Goal: Find contact information: Find contact information

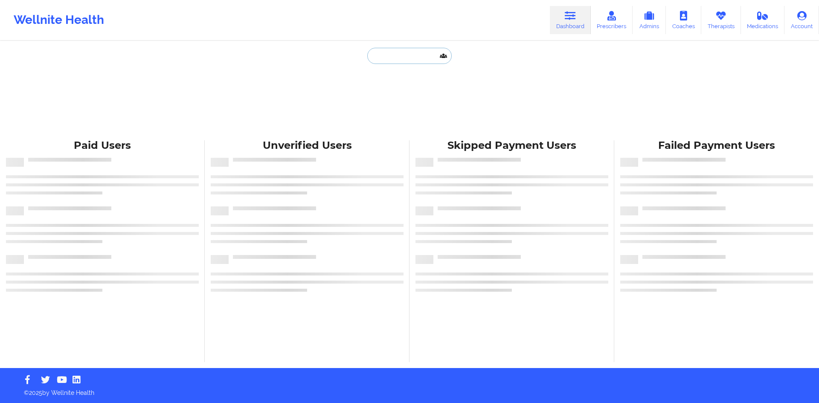
click at [389, 53] on input "text" at bounding box center [409, 56] width 84 height 16
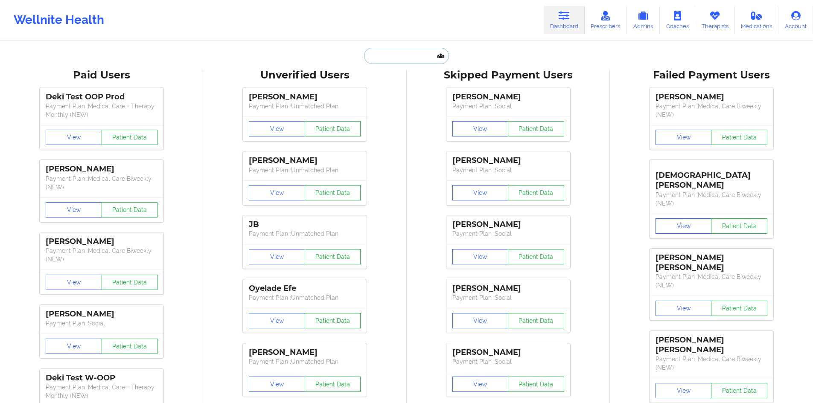
click at [399, 59] on input "text" at bounding box center [406, 56] width 84 height 16
paste input "[EMAIL_ADDRESS][DOMAIN_NAME]"
type input "[EMAIL_ADDRESS][DOMAIN_NAME]"
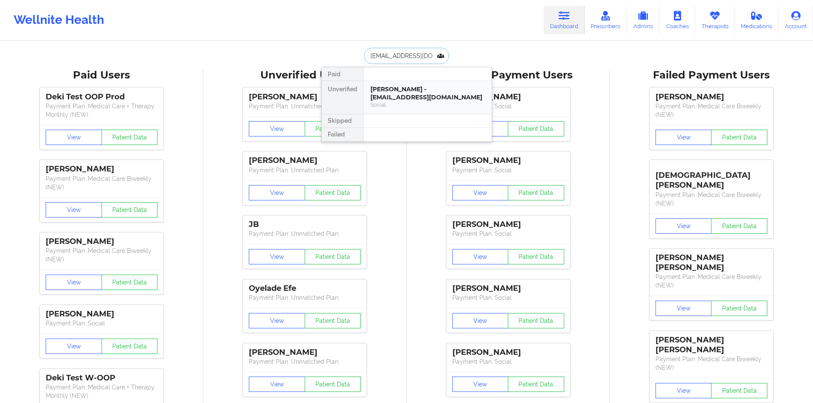
click at [416, 84] on div "[PERSON_NAME] - [EMAIL_ADDRESS][DOMAIN_NAME] Social" at bounding box center [428, 97] width 128 height 33
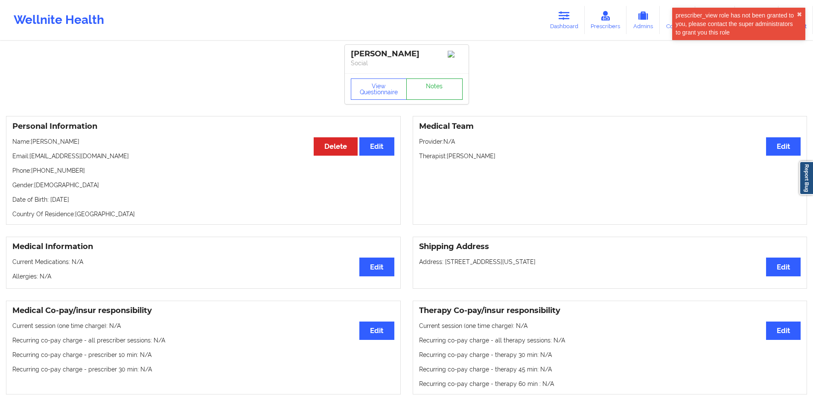
click at [445, 87] on link "Notes" at bounding box center [434, 89] width 56 height 21
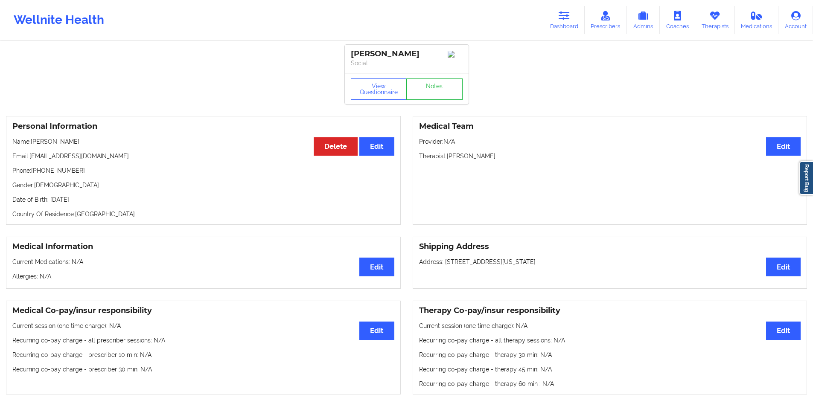
click at [87, 142] on p "Name: [PERSON_NAME]" at bounding box center [203, 141] width 382 height 9
copy p "Waissbluth"
click at [59, 146] on p "Name: [PERSON_NAME]" at bounding box center [203, 141] width 382 height 9
click at [55, 146] on p "Name: [PERSON_NAME]" at bounding box center [203, 141] width 382 height 9
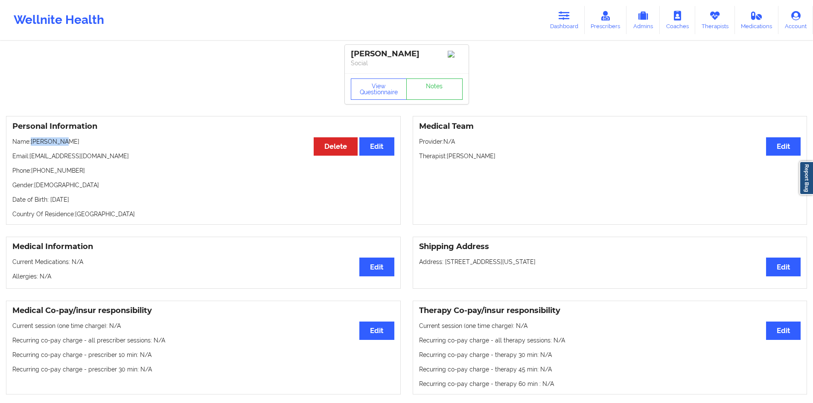
click at [55, 146] on p "Name: [PERSON_NAME]" at bounding box center [203, 141] width 382 height 9
copy p "[PERSON_NAME]"
click at [56, 171] on p "Phone: [PHONE_NUMBER]" at bounding box center [203, 170] width 382 height 9
click at [33, 172] on p "Phone: [PHONE_NUMBER]" at bounding box center [203, 170] width 382 height 9
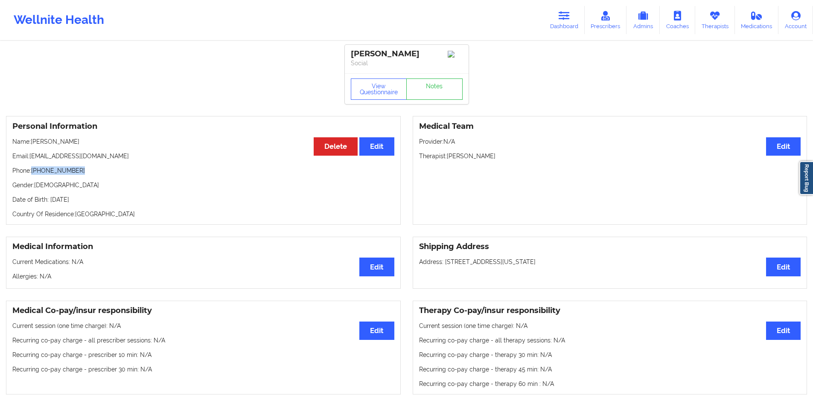
drag, startPoint x: 33, startPoint y: 172, endPoint x: 71, endPoint y: 171, distance: 38.0
click at [71, 171] on p "Phone: [PHONE_NUMBER]" at bounding box center [203, 170] width 382 height 9
copy p "[PHONE_NUMBER]"
click at [81, 173] on p "Phone: [PHONE_NUMBER]" at bounding box center [203, 170] width 382 height 9
drag, startPoint x: 81, startPoint y: 173, endPoint x: 45, endPoint y: 175, distance: 35.5
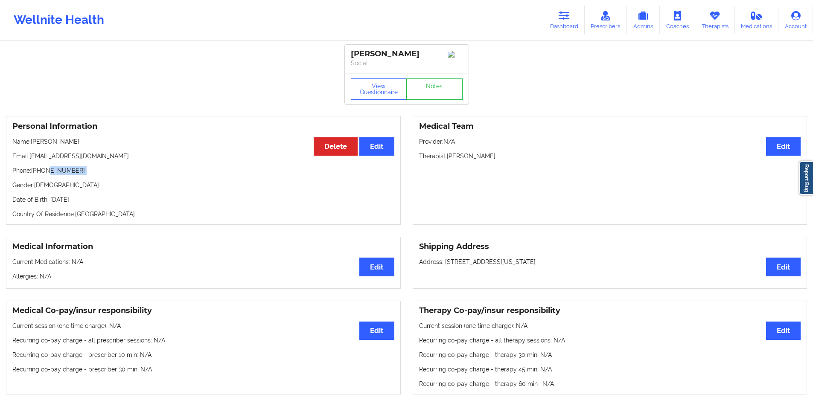
click at [45, 175] on p "Phone: [PHONE_NUMBER]" at bounding box center [203, 170] width 382 height 9
click at [64, 146] on p "Name: [PERSON_NAME]" at bounding box center [203, 141] width 382 height 9
copy p "Waissbluth"
click at [55, 140] on p "Name: [PERSON_NAME]" at bounding box center [203, 141] width 382 height 9
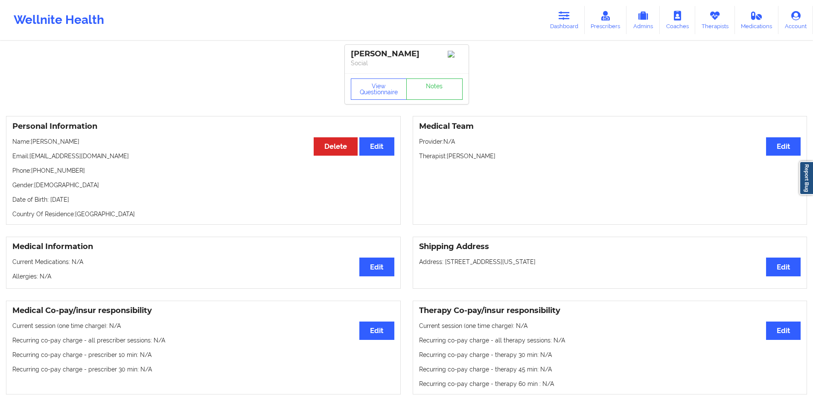
click at [48, 145] on p "Name: [PERSON_NAME]" at bounding box center [203, 141] width 382 height 9
copy p "[PERSON_NAME]"
